Goal: Transaction & Acquisition: Subscribe to service/newsletter

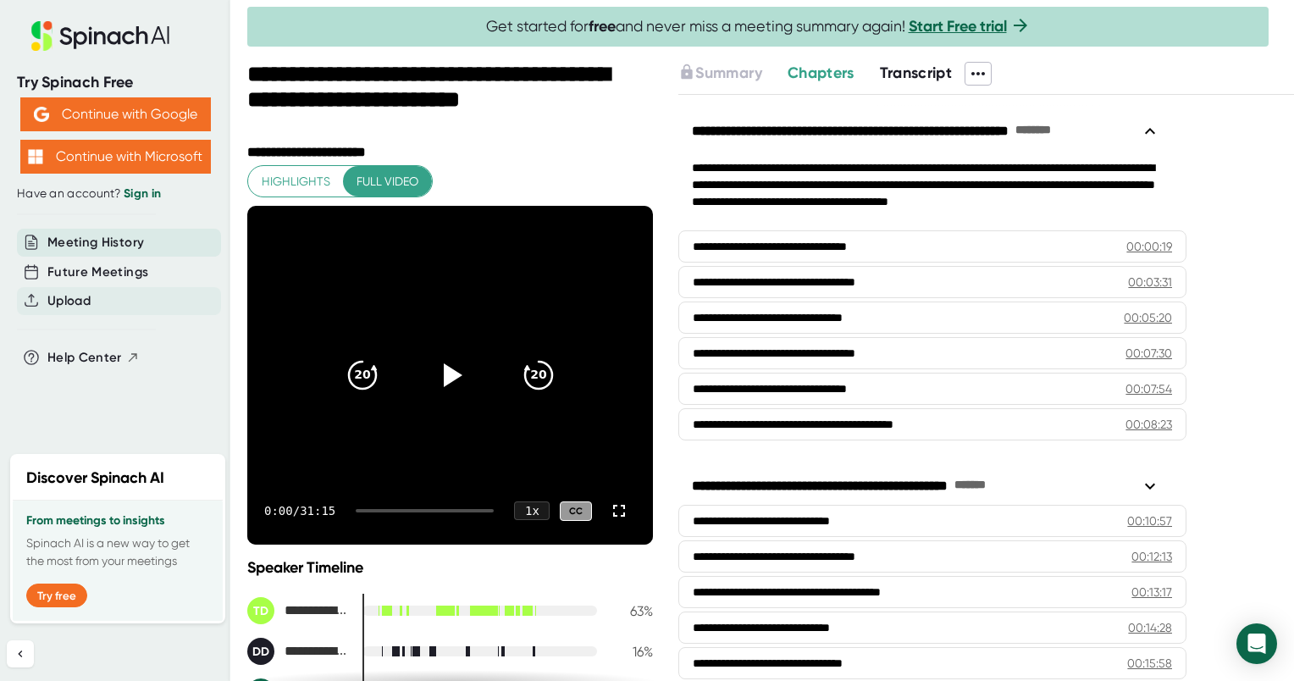
click at [59, 298] on span "Upload" at bounding box center [68, 300] width 43 height 19
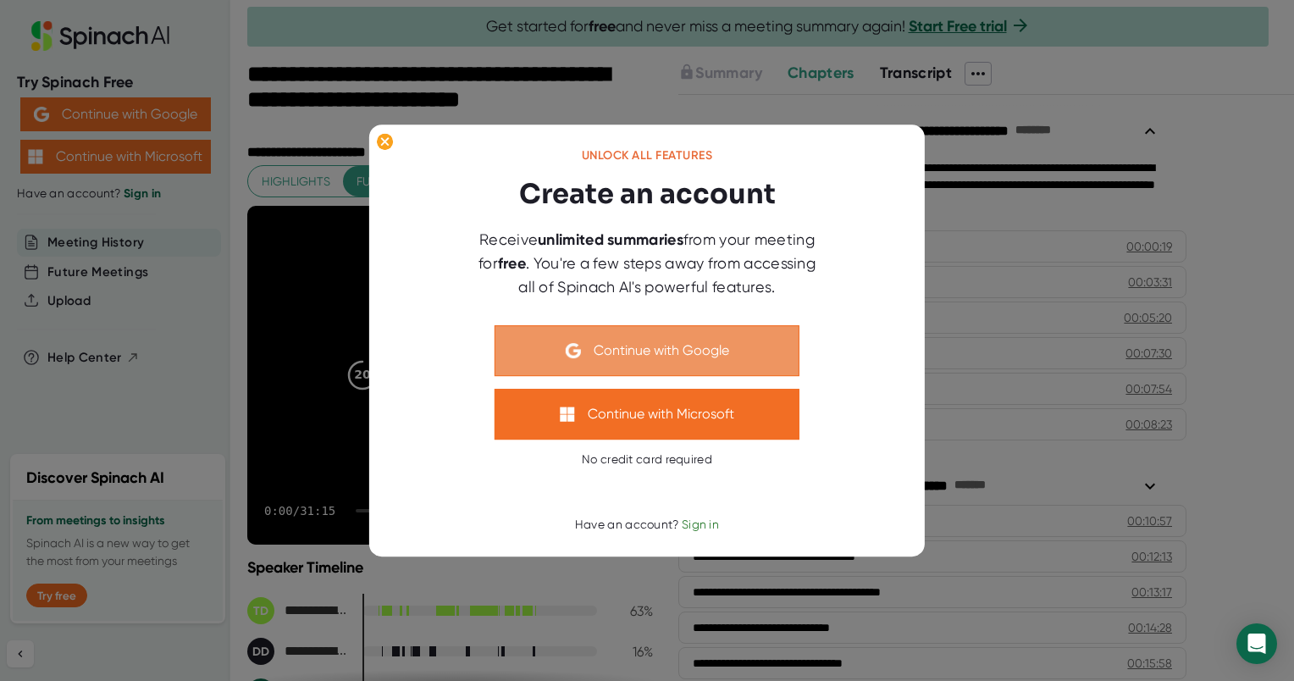
click at [653, 356] on button "Continue with Google" at bounding box center [647, 350] width 305 height 51
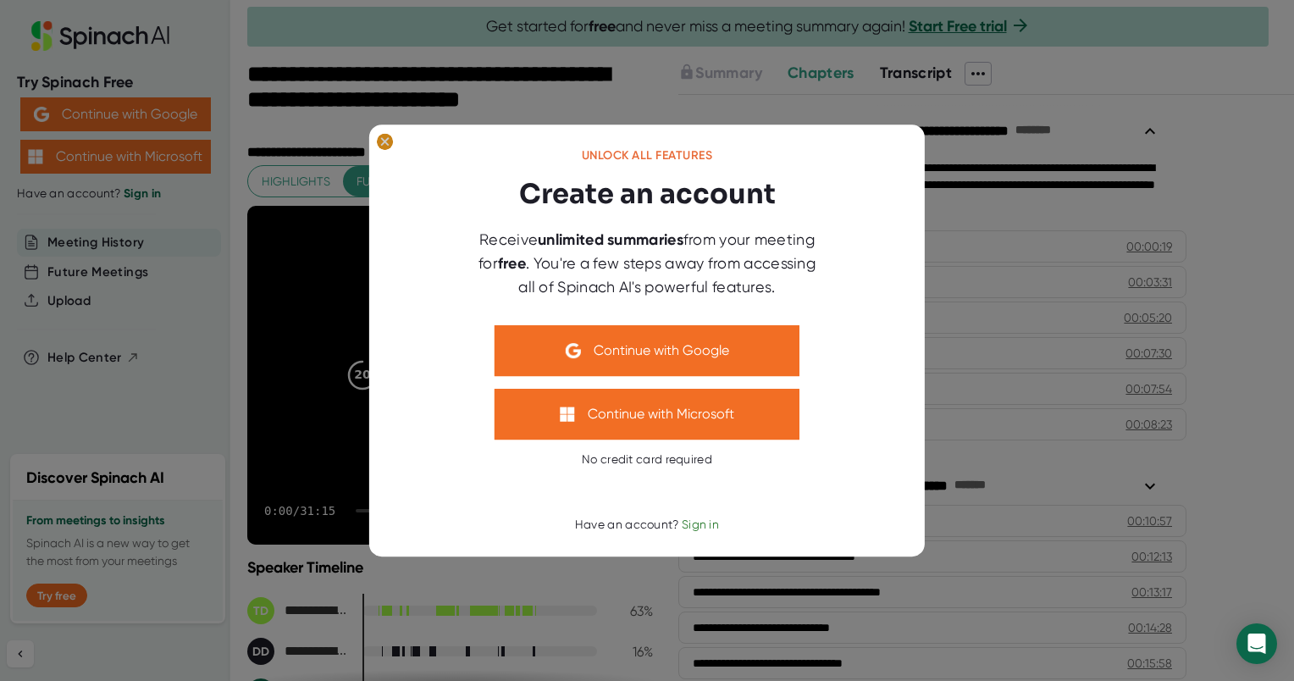
click at [381, 143] on ellipse at bounding box center [385, 141] width 16 height 17
